Goal: Task Accomplishment & Management: Manage account settings

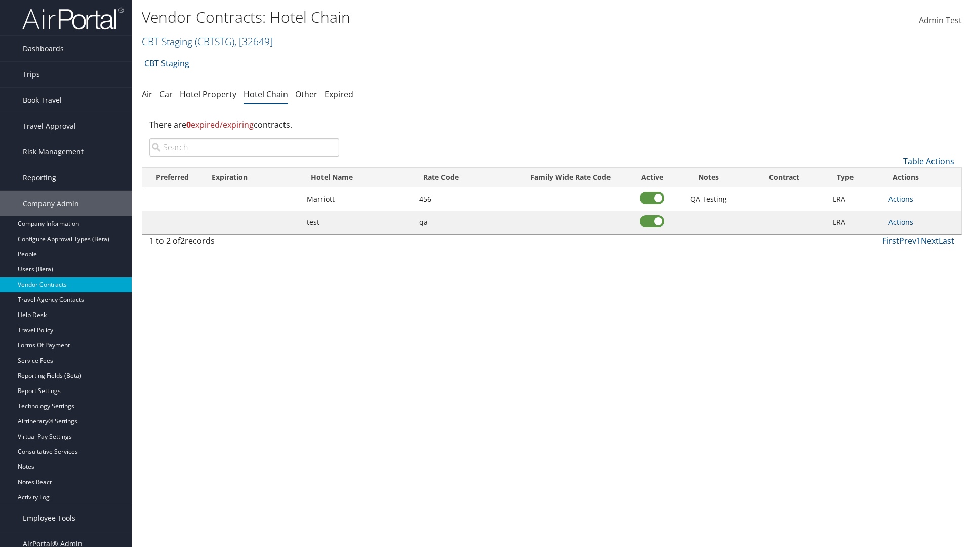
click at [244, 147] on input "search" at bounding box center [244, 147] width 190 height 18
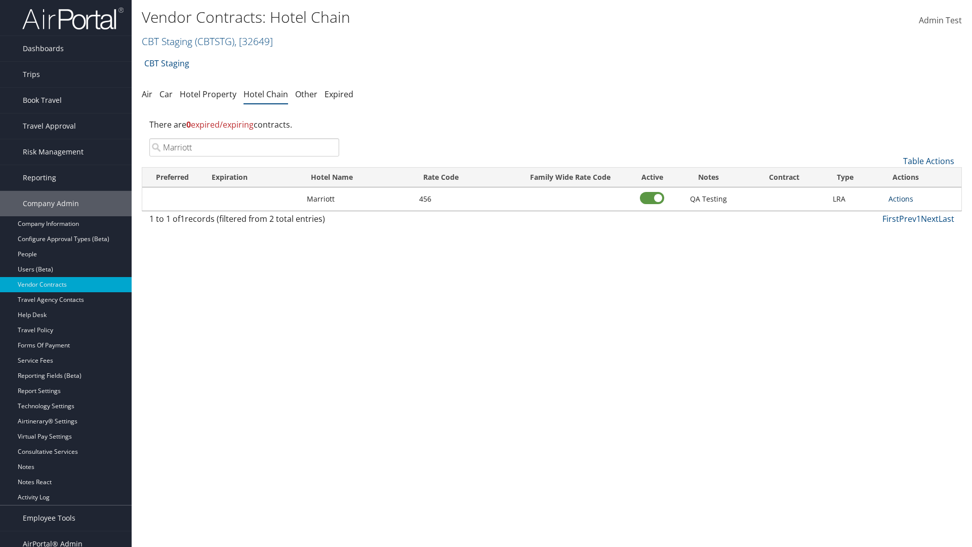
type input "Marriott"
click at [900, 198] on link "Actions" at bounding box center [900, 199] width 25 height 10
click at [912, 248] on link "Delete" at bounding box center [912, 247] width 46 height 17
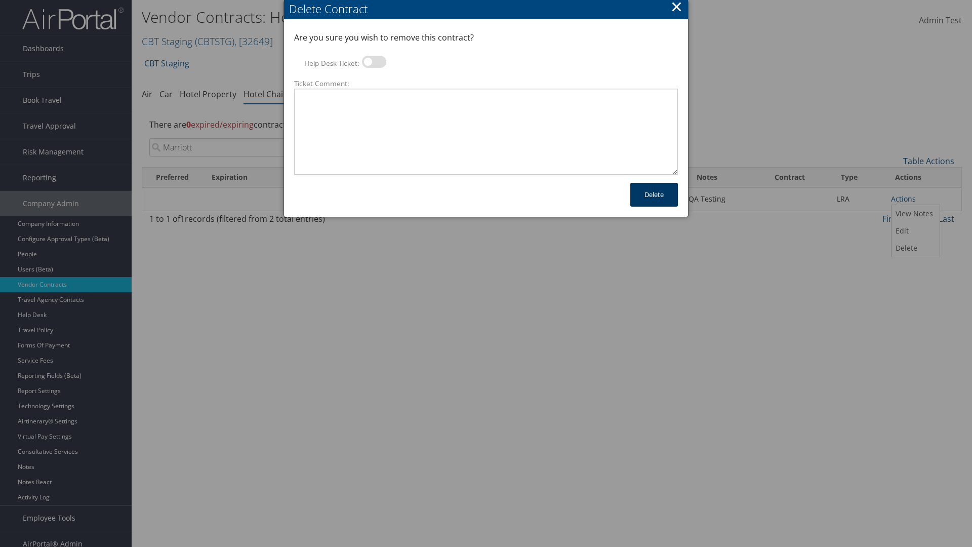
click at [654, 194] on button "Delete" at bounding box center [654, 195] width 48 height 24
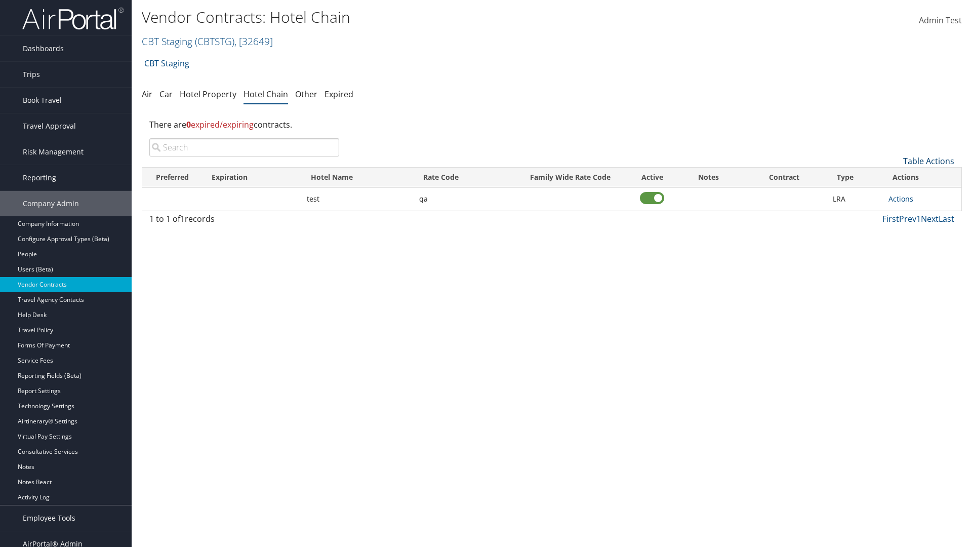
click at [928, 161] on link "Table Actions" at bounding box center [928, 160] width 51 height 11
click at [894, 177] on link "Add New Contract" at bounding box center [894, 176] width 133 height 17
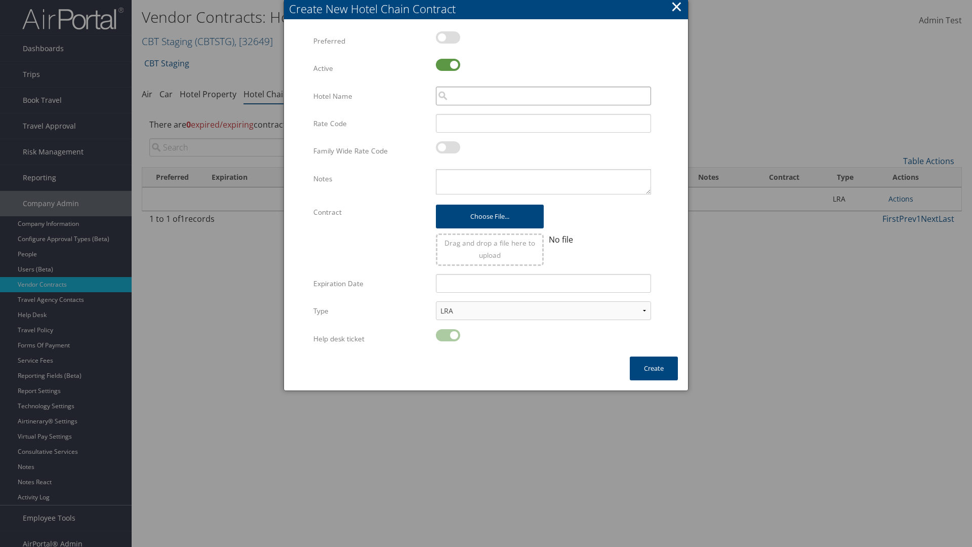
click at [543, 96] on input "search" at bounding box center [543, 96] width 215 height 19
type input "Marriott"
type input "456"
type textarea "QA Testing"
click at [653, 368] on button "Create" at bounding box center [654, 368] width 48 height 24
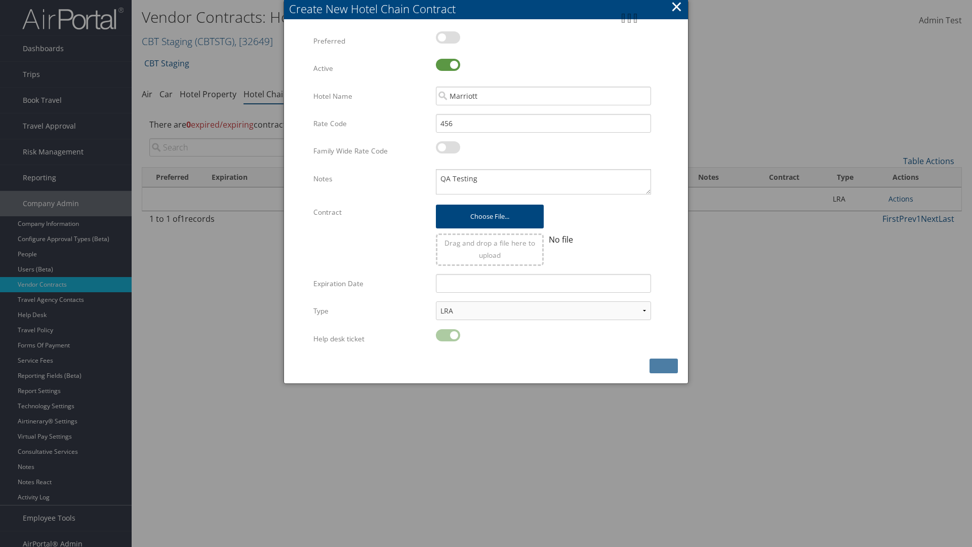
scroll to position [10, 0]
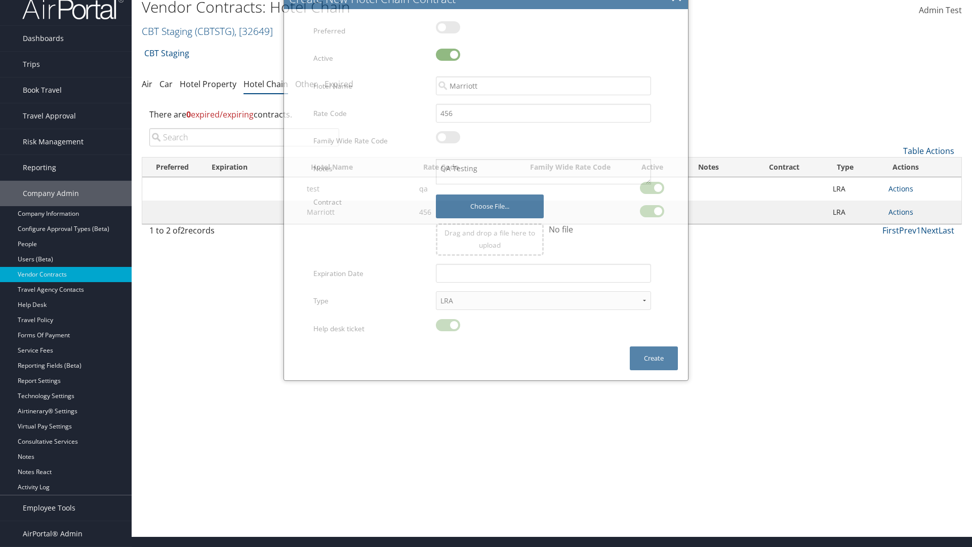
click at [244, 146] on input "search" at bounding box center [244, 137] width 190 height 18
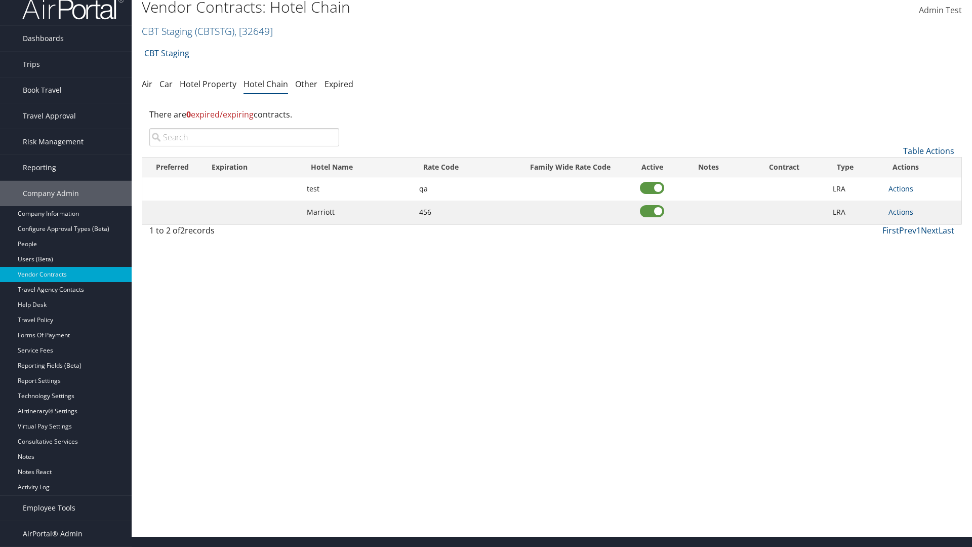
scroll to position [0, 0]
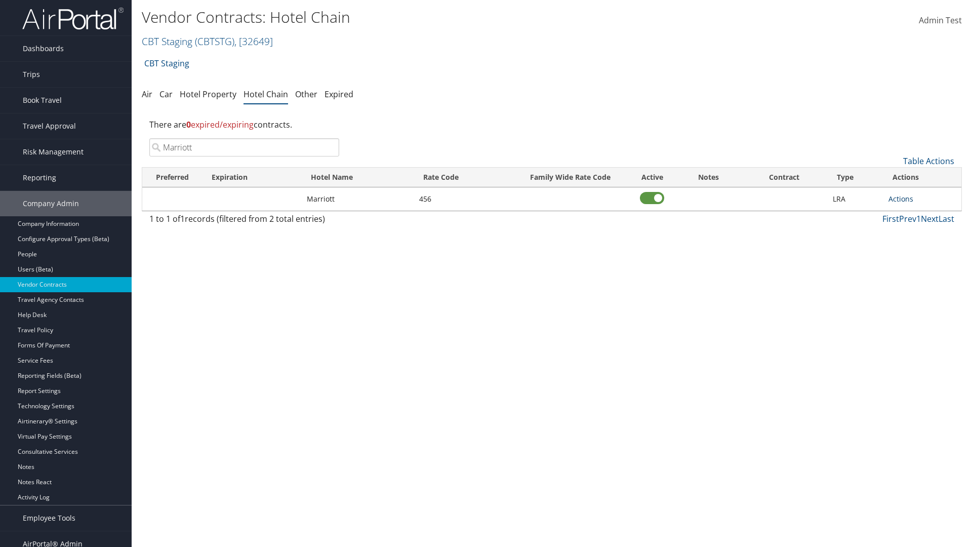
type input "Marriott"
click at [900, 198] on link "Actions" at bounding box center [900, 199] width 25 height 10
click at [912, 214] on link "View Notes" at bounding box center [912, 213] width 46 height 17
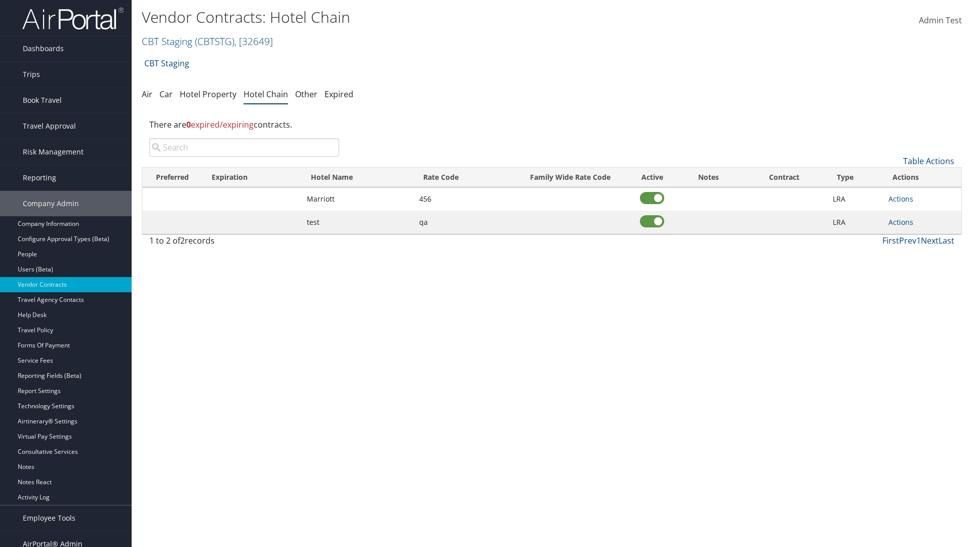
click at [244, 147] on input "search" at bounding box center [244, 147] width 190 height 18
type input "Marriott"
